Goal: Information Seeking & Learning: Find specific fact

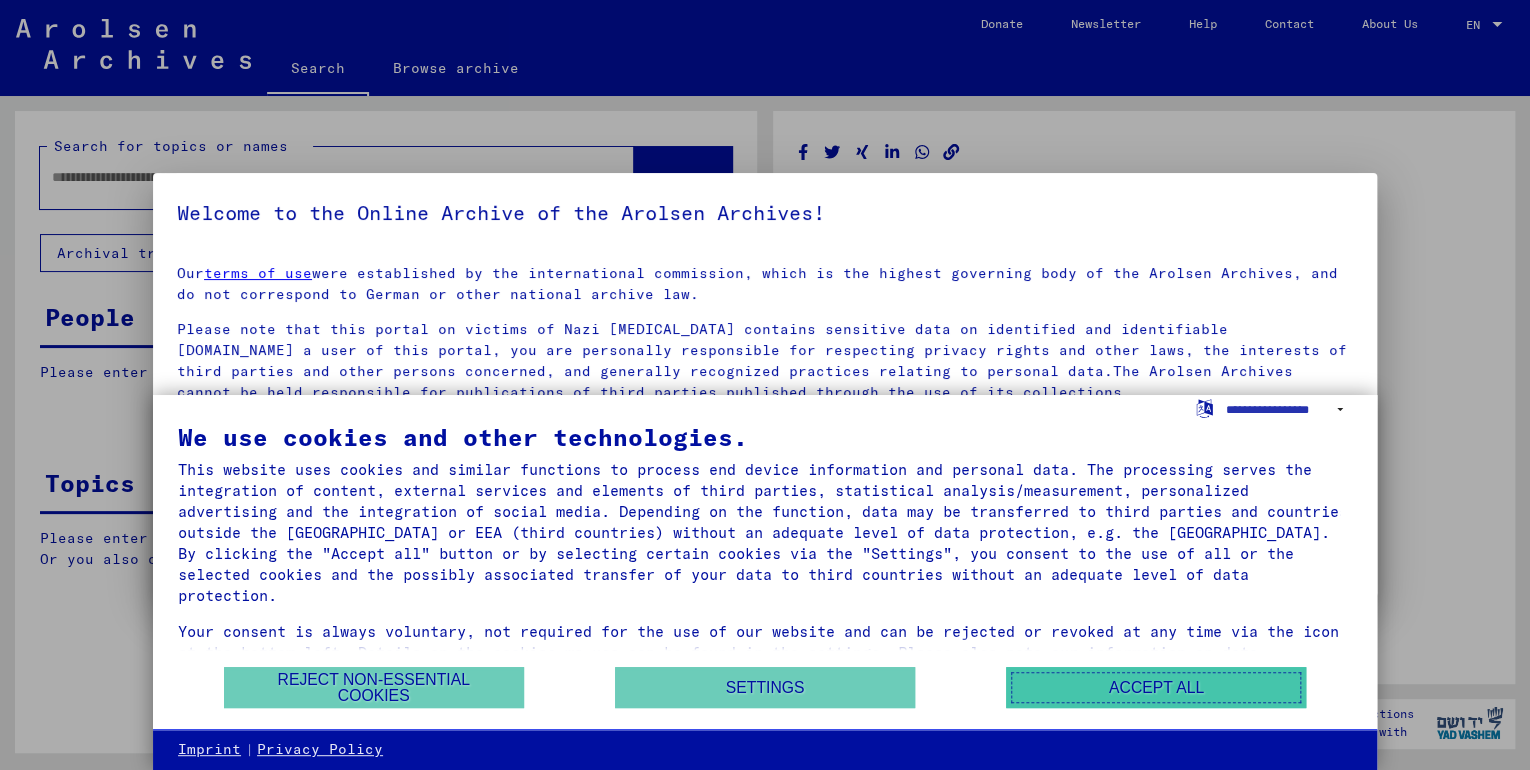
type input "********"
click at [1194, 681] on button "Accept all" at bounding box center [1156, 687] width 300 height 41
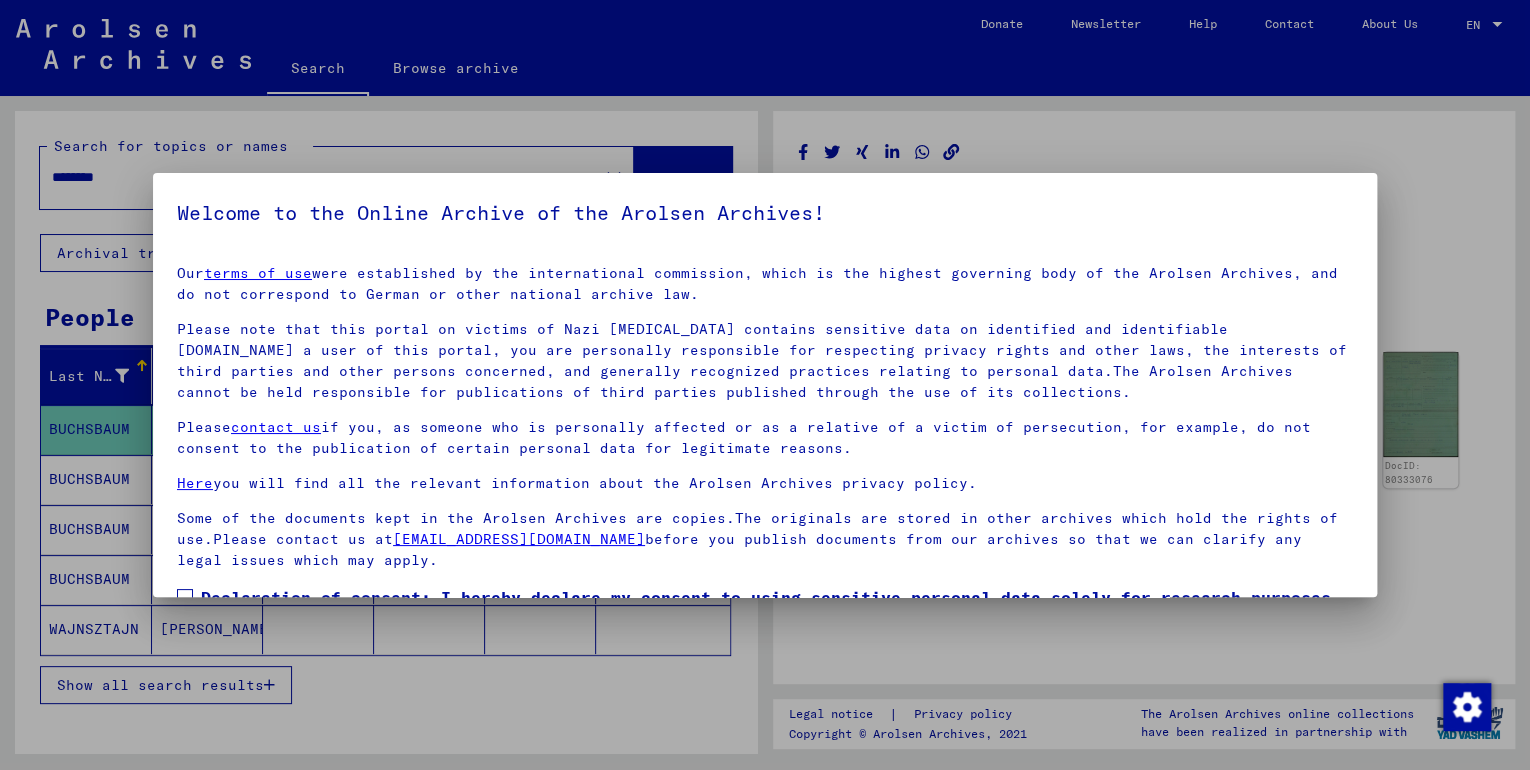
scroll to position [132, 0]
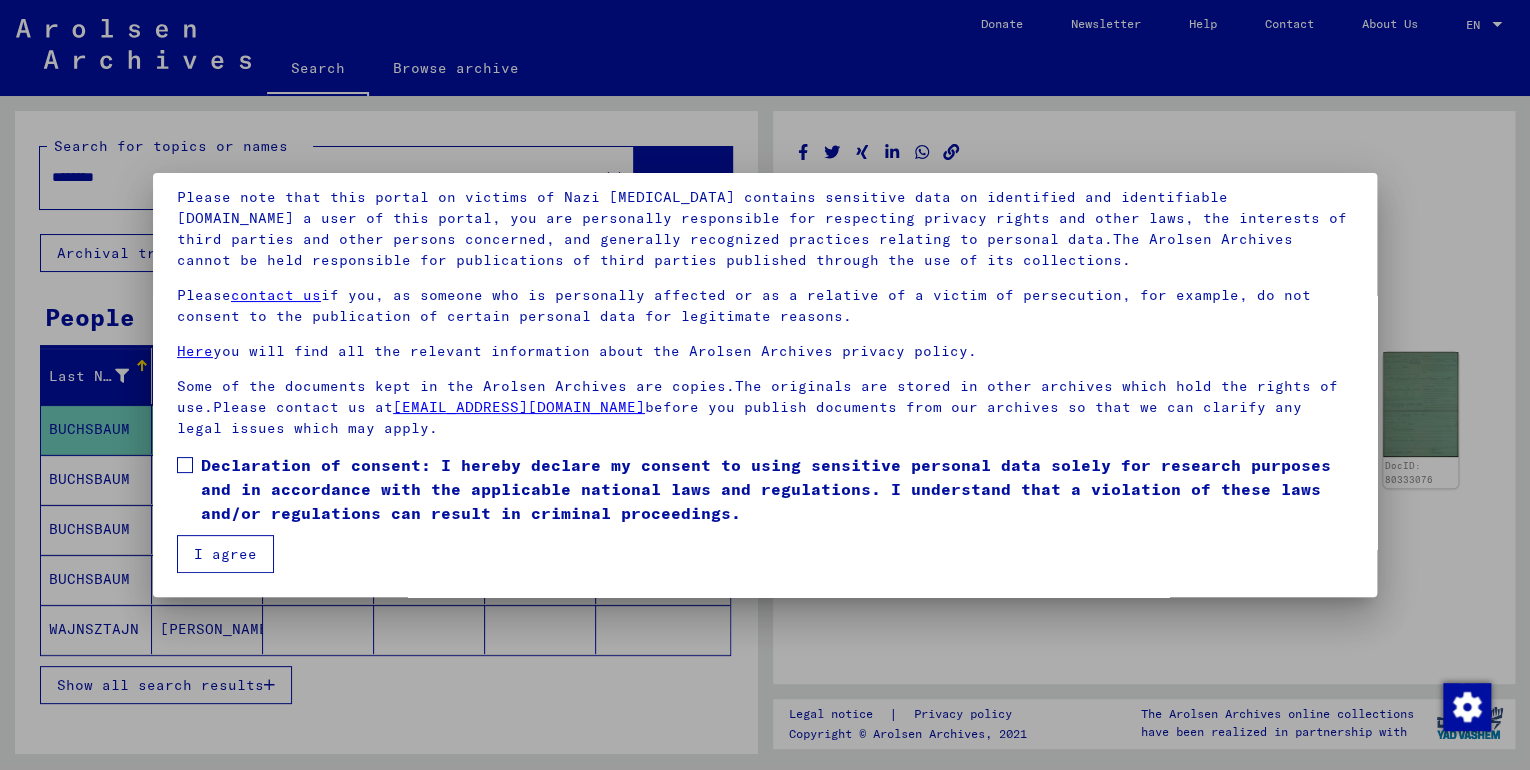
click at [255, 544] on button "I agree" at bounding box center [225, 554] width 97 height 38
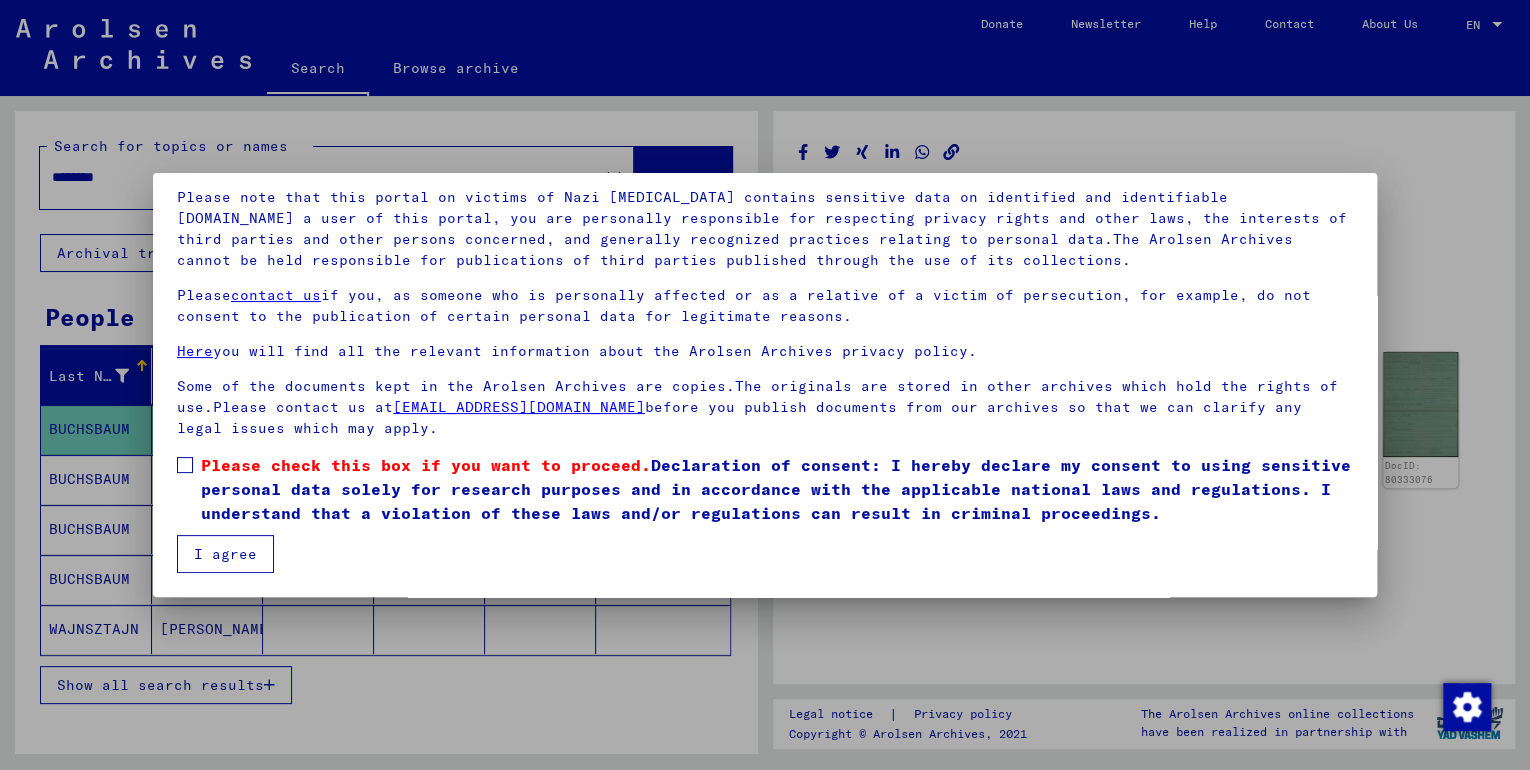
drag, startPoint x: 192, startPoint y: 460, endPoint x: 191, endPoint y: 474, distance: 14.0
click at [191, 461] on span at bounding box center [185, 465] width 16 height 16
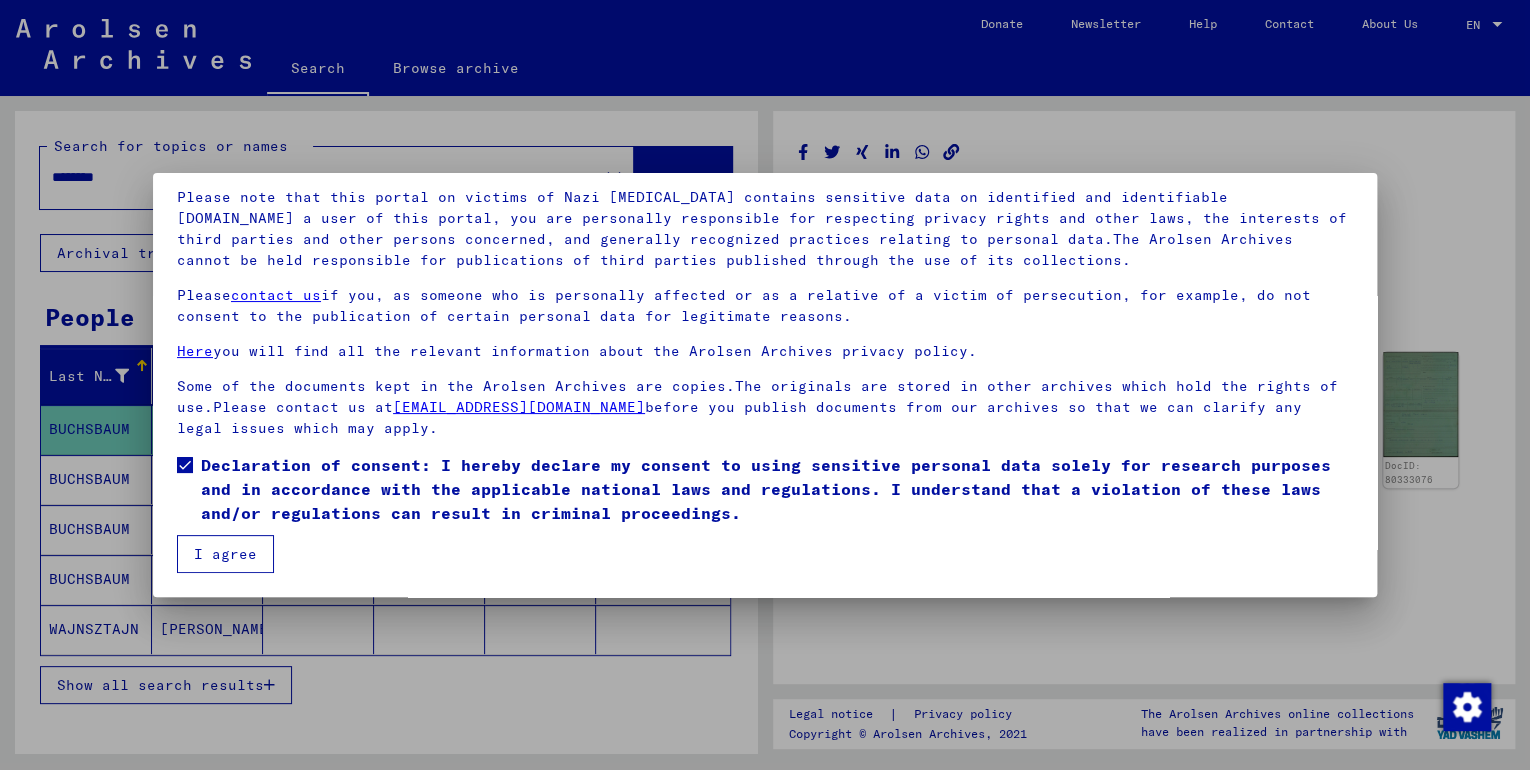
click at [211, 544] on button "I agree" at bounding box center [225, 554] width 97 height 38
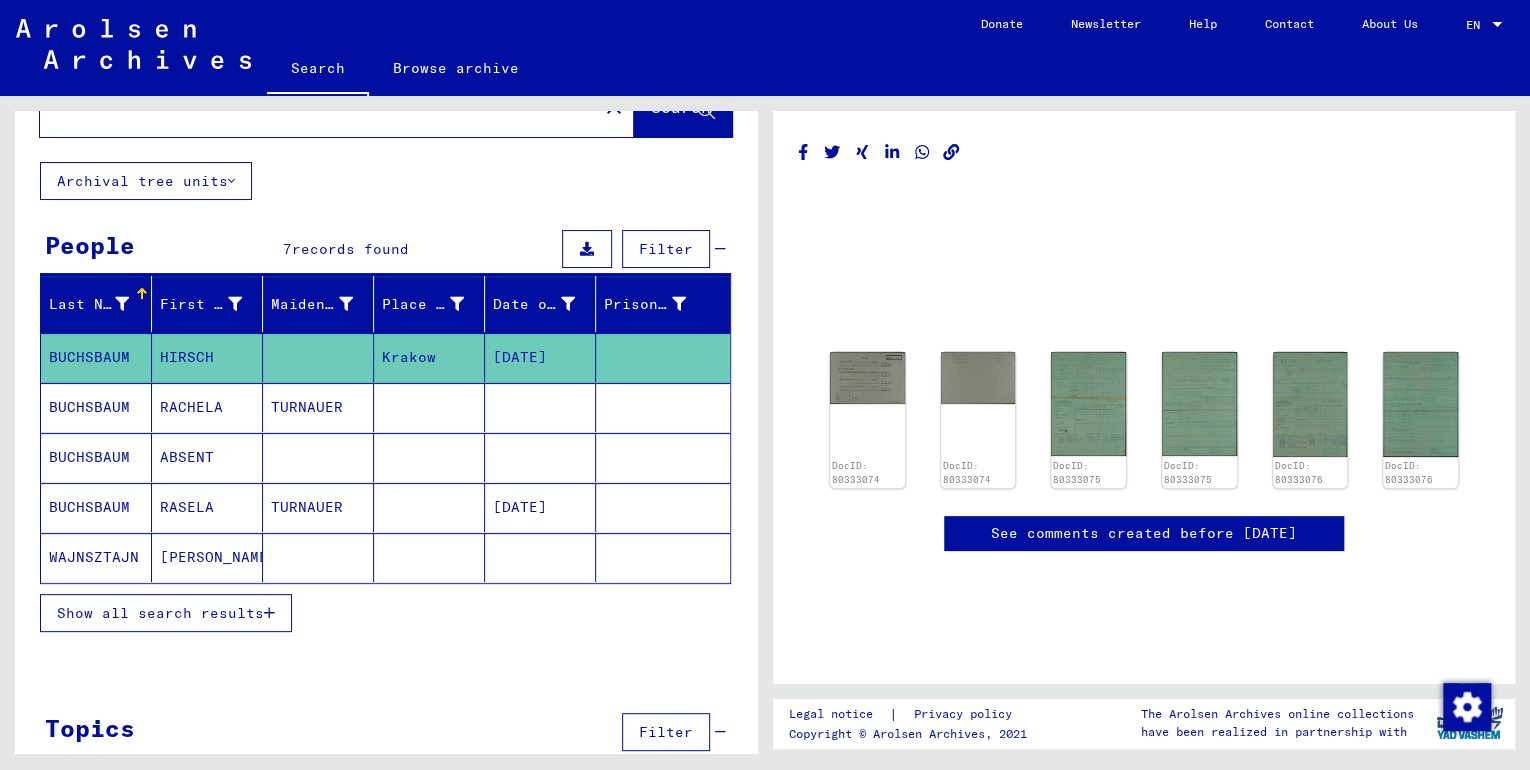
scroll to position [109, 0]
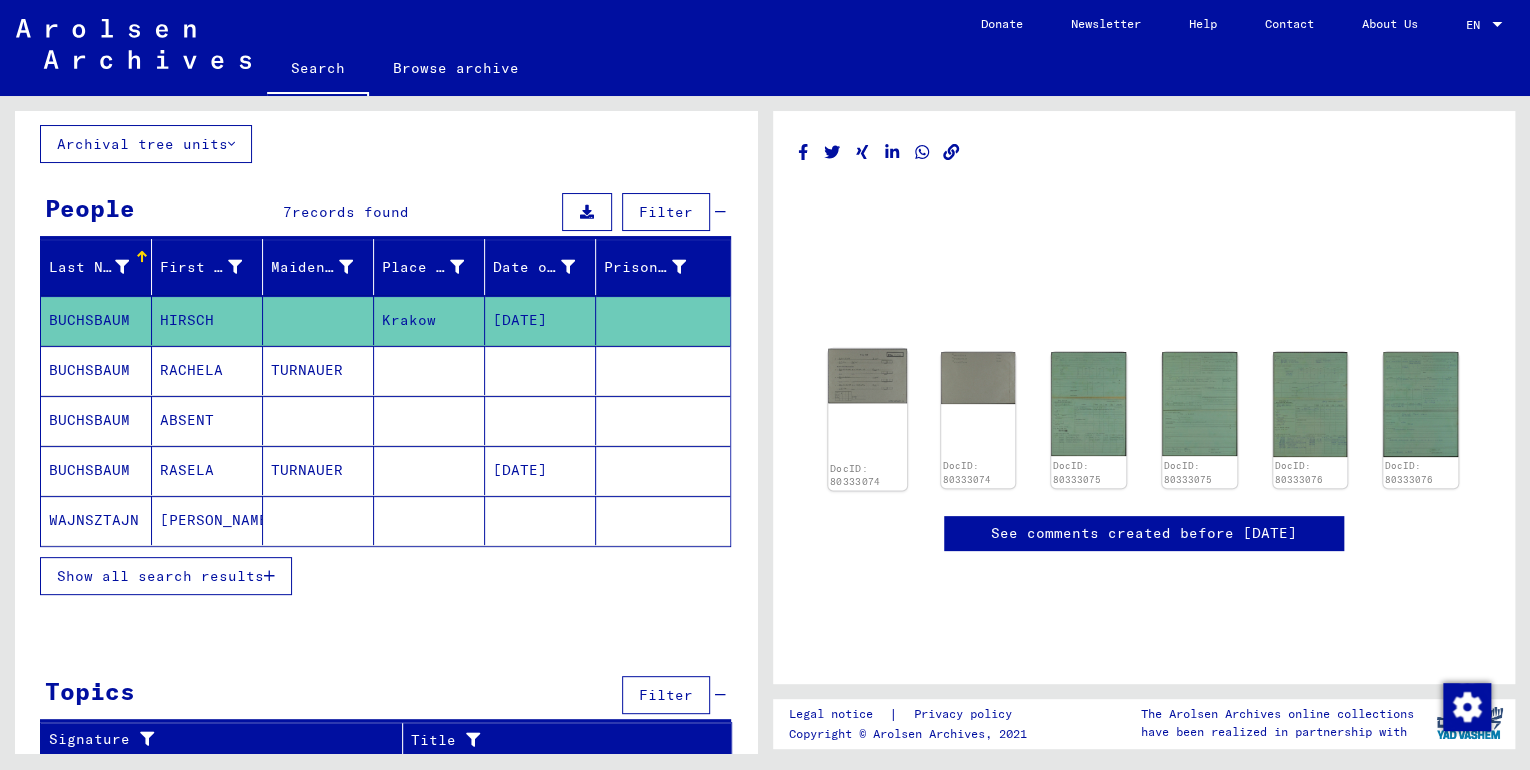
click at [868, 432] on div "DocID: 80333074" at bounding box center [867, 420] width 78 height 142
click at [1008, 527] on link "See comments created before [DATE]" at bounding box center [1144, 533] width 306 height 21
click at [1432, 440] on img at bounding box center [1420, 404] width 78 height 111
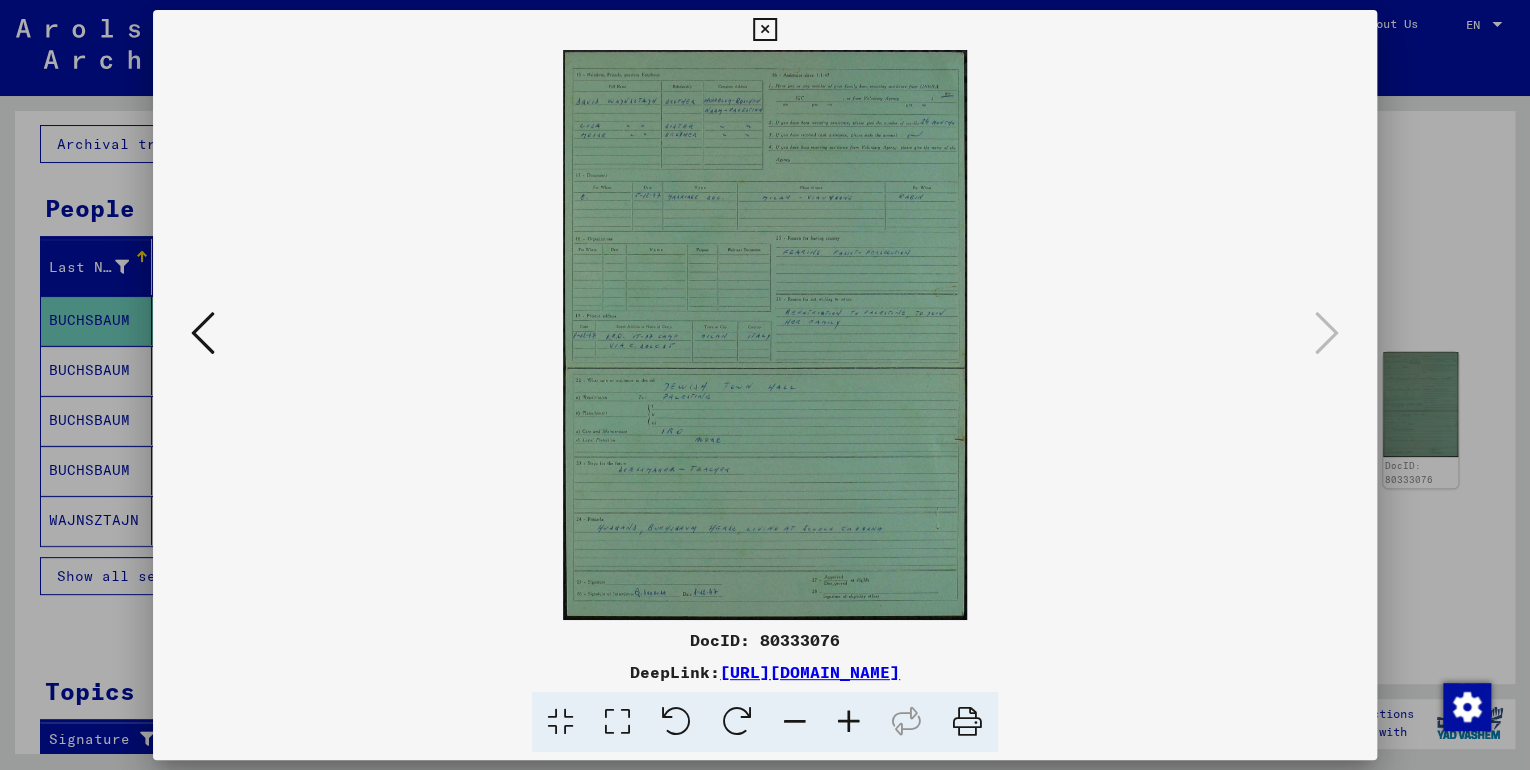
click at [759, 26] on icon at bounding box center [764, 30] width 23 height 24
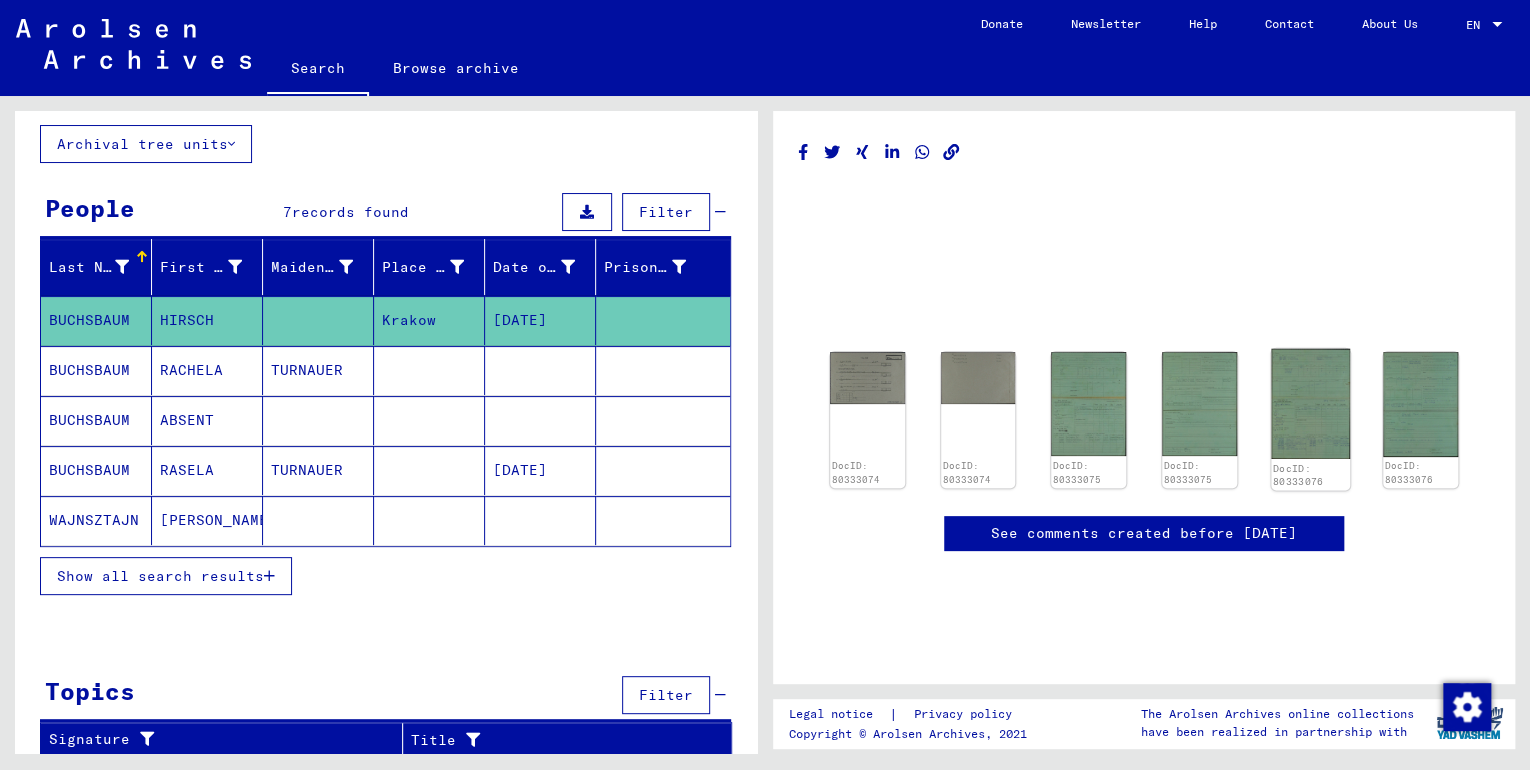
click at [1312, 406] on img at bounding box center [1310, 404] width 78 height 111
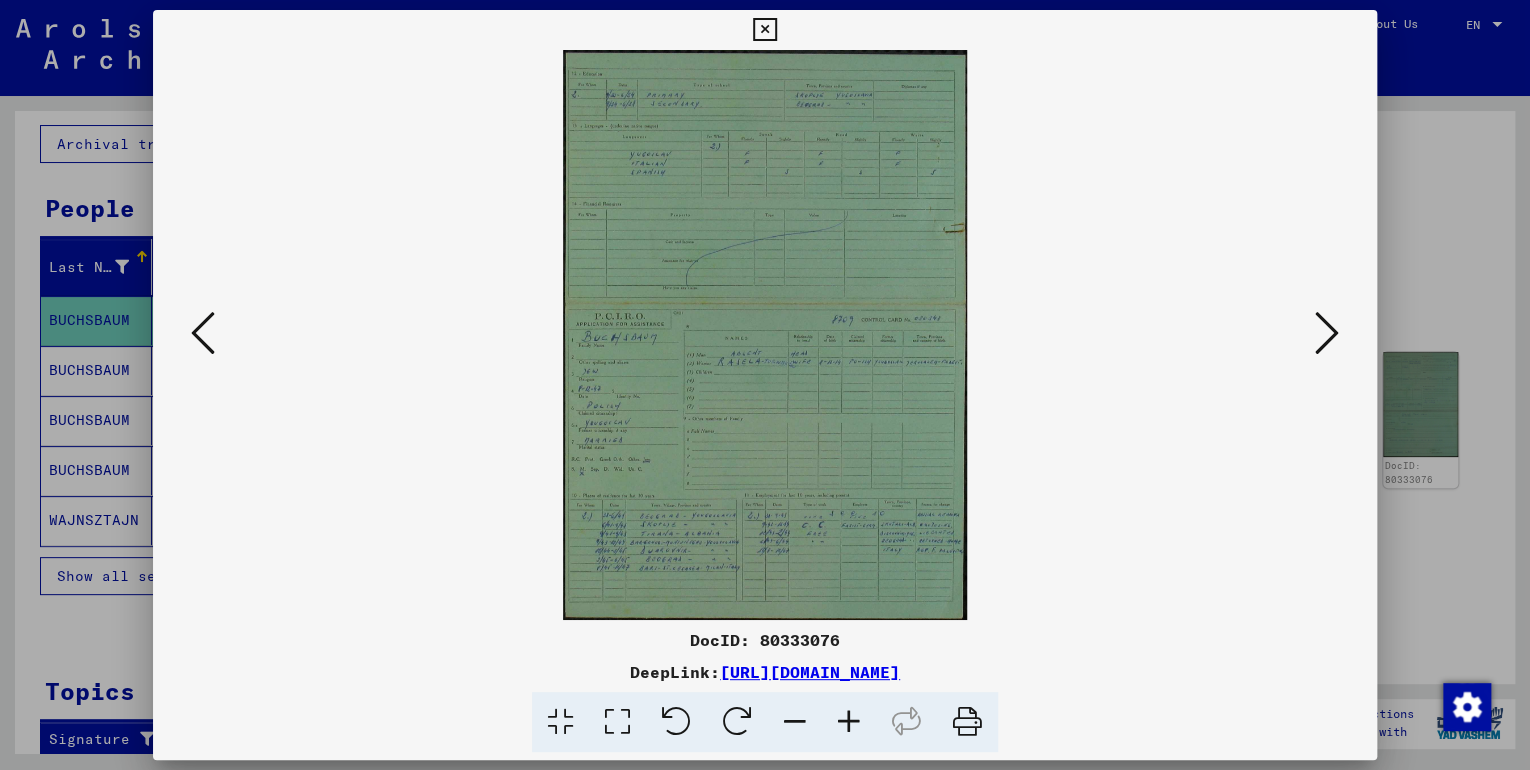
click at [848, 717] on icon at bounding box center [849, 722] width 54 height 61
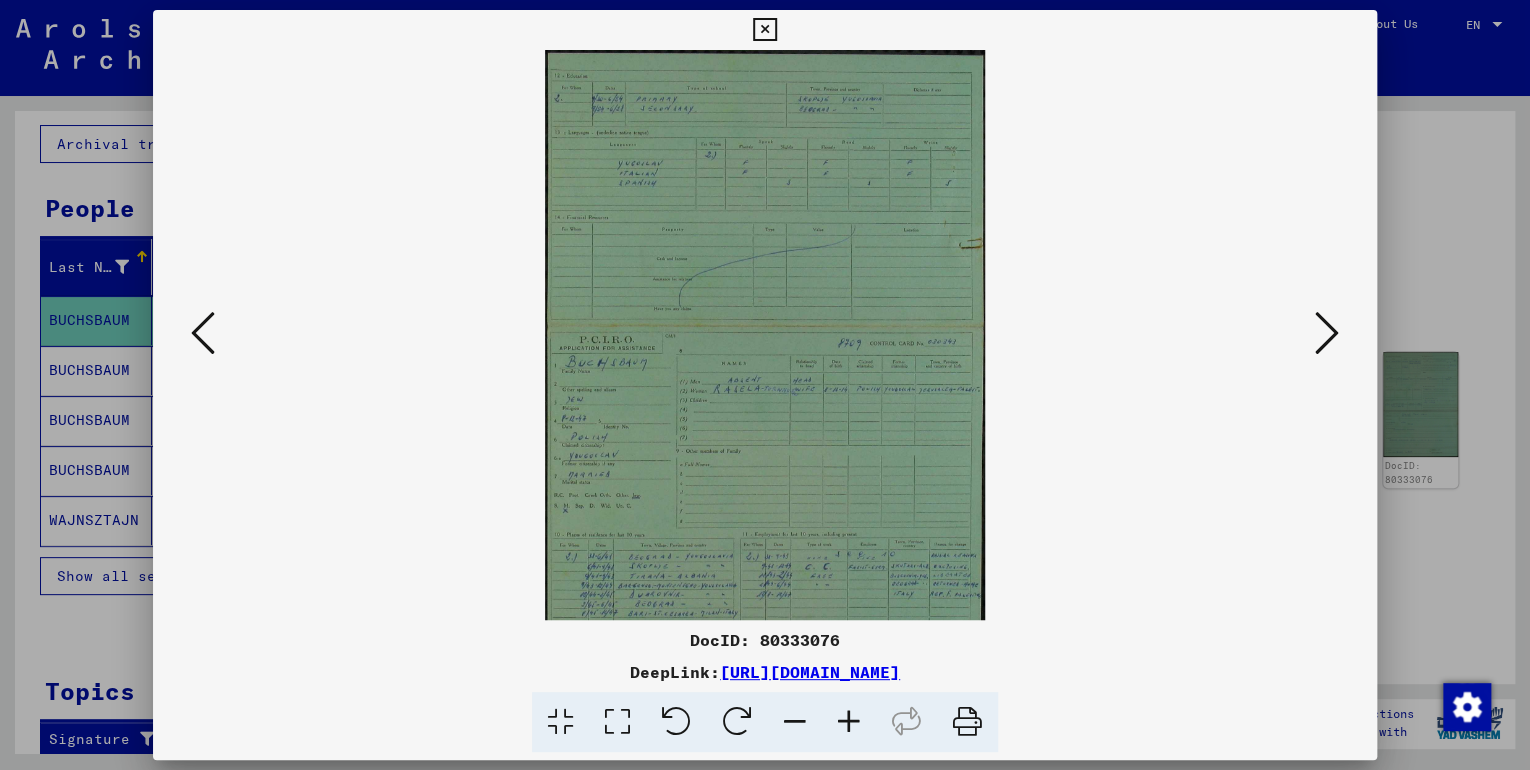
click at [848, 717] on icon at bounding box center [849, 722] width 54 height 61
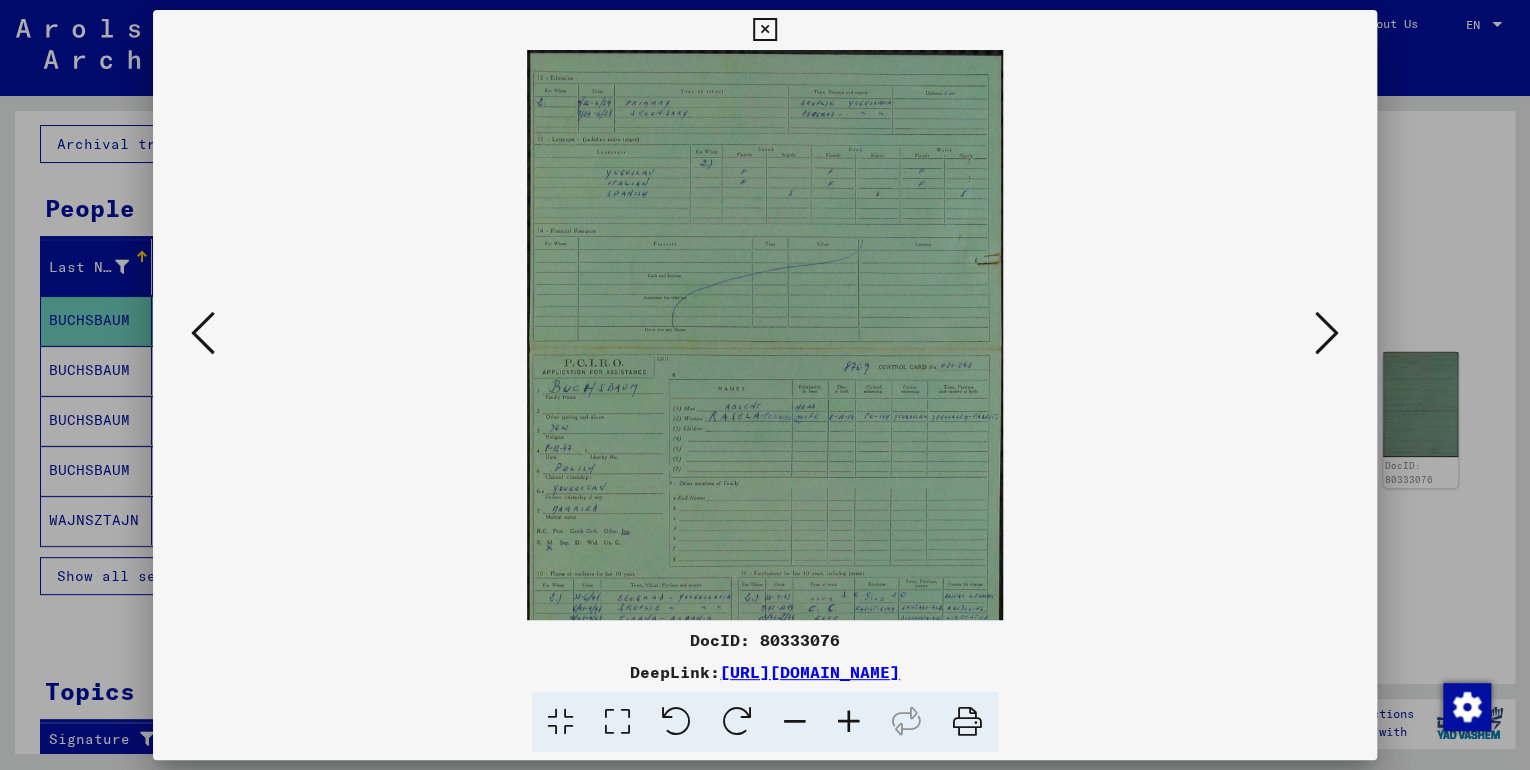
click at [848, 717] on icon at bounding box center [849, 722] width 54 height 61
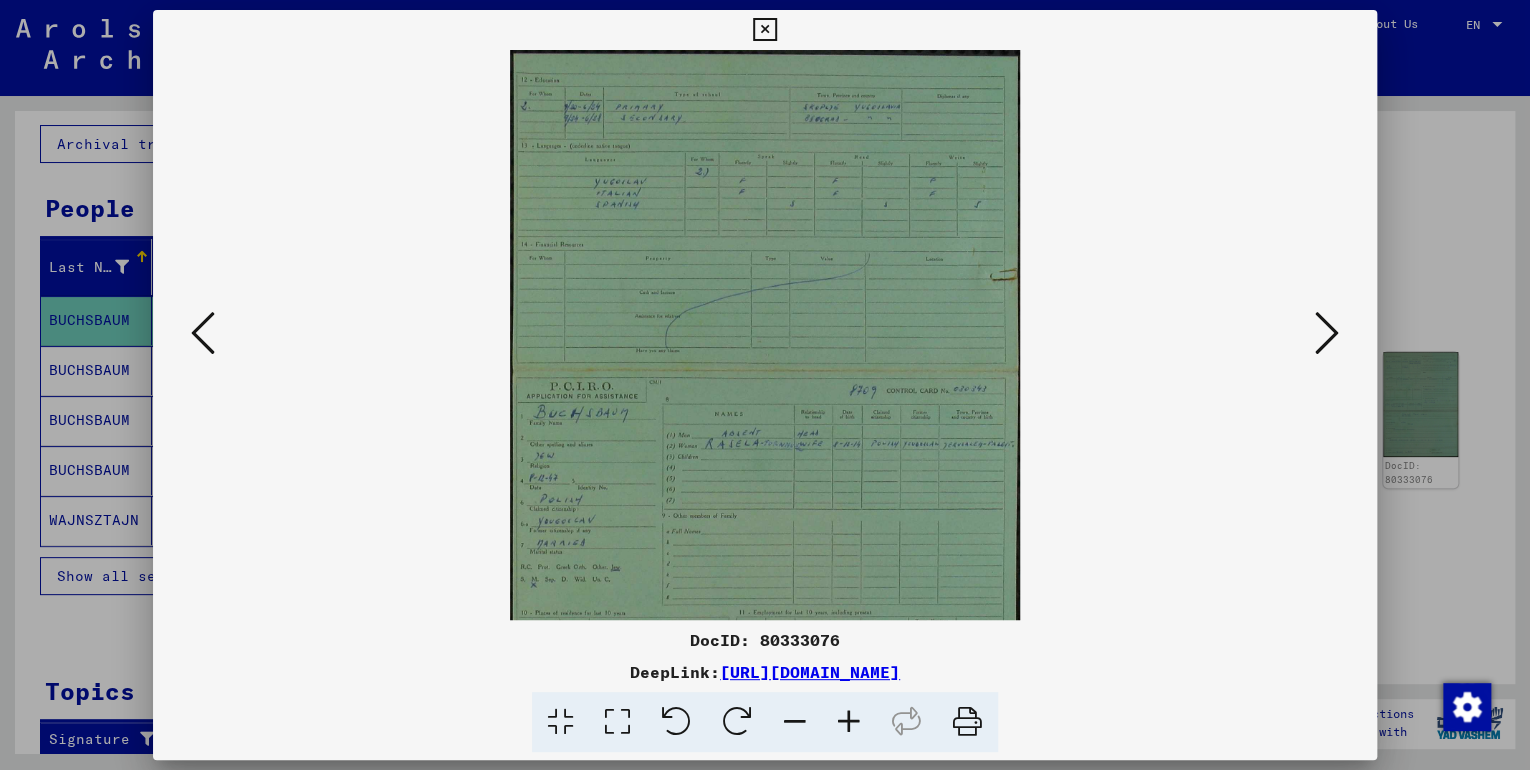
click at [848, 717] on icon at bounding box center [849, 722] width 54 height 61
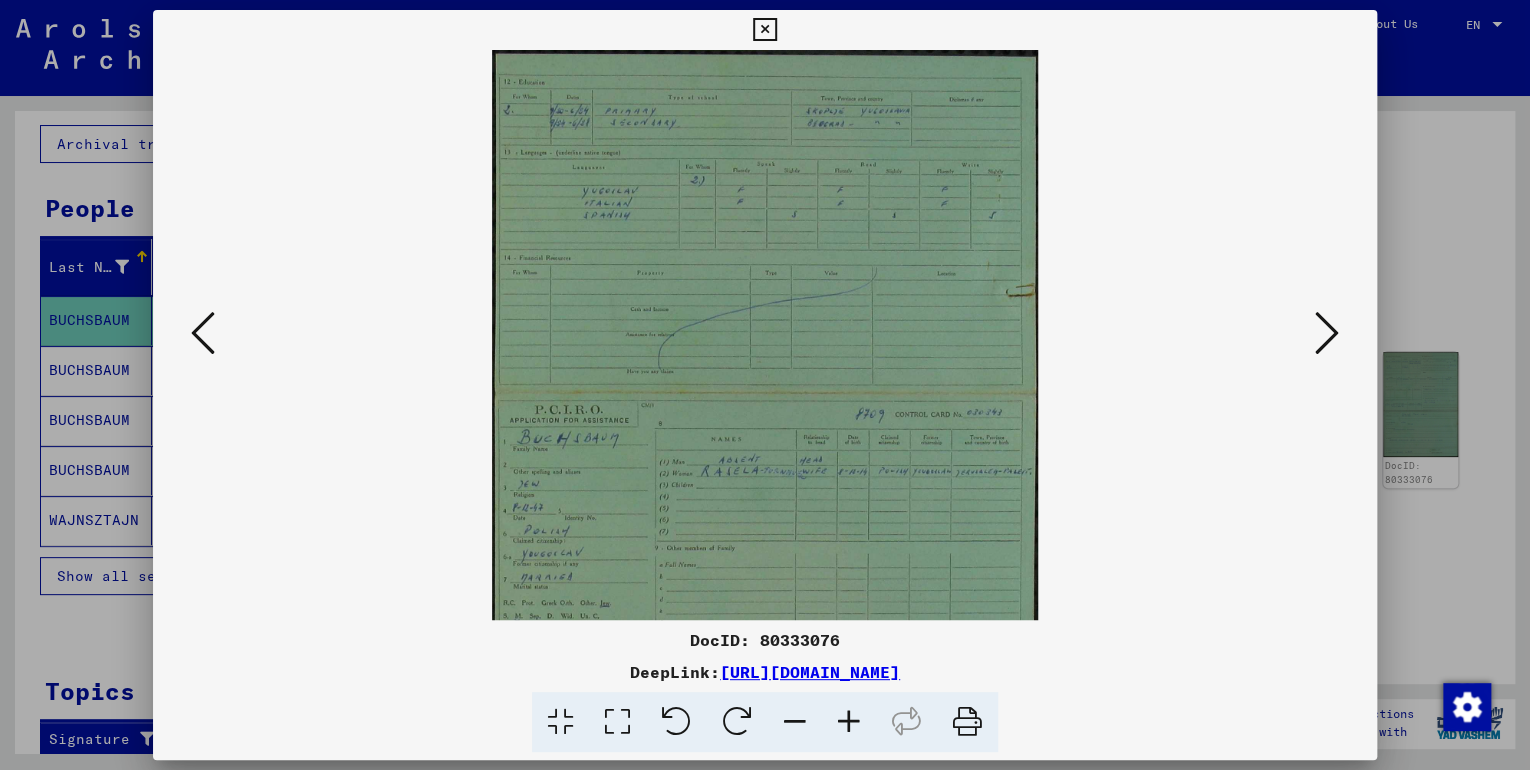
click at [848, 717] on icon at bounding box center [849, 722] width 54 height 61
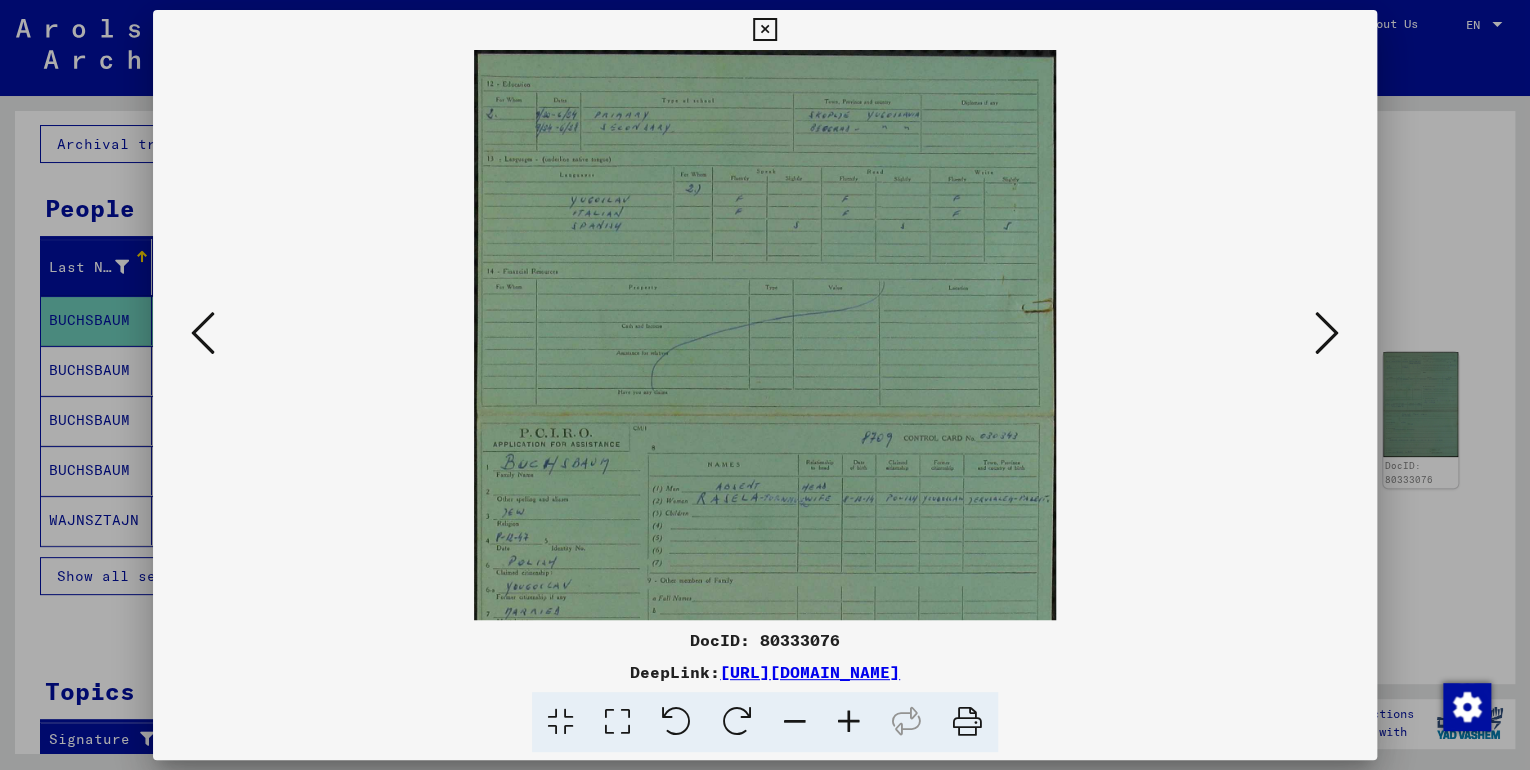
click at [1325, 329] on icon at bounding box center [1327, 333] width 24 height 48
